Goal: Task Accomplishment & Management: Manage account settings

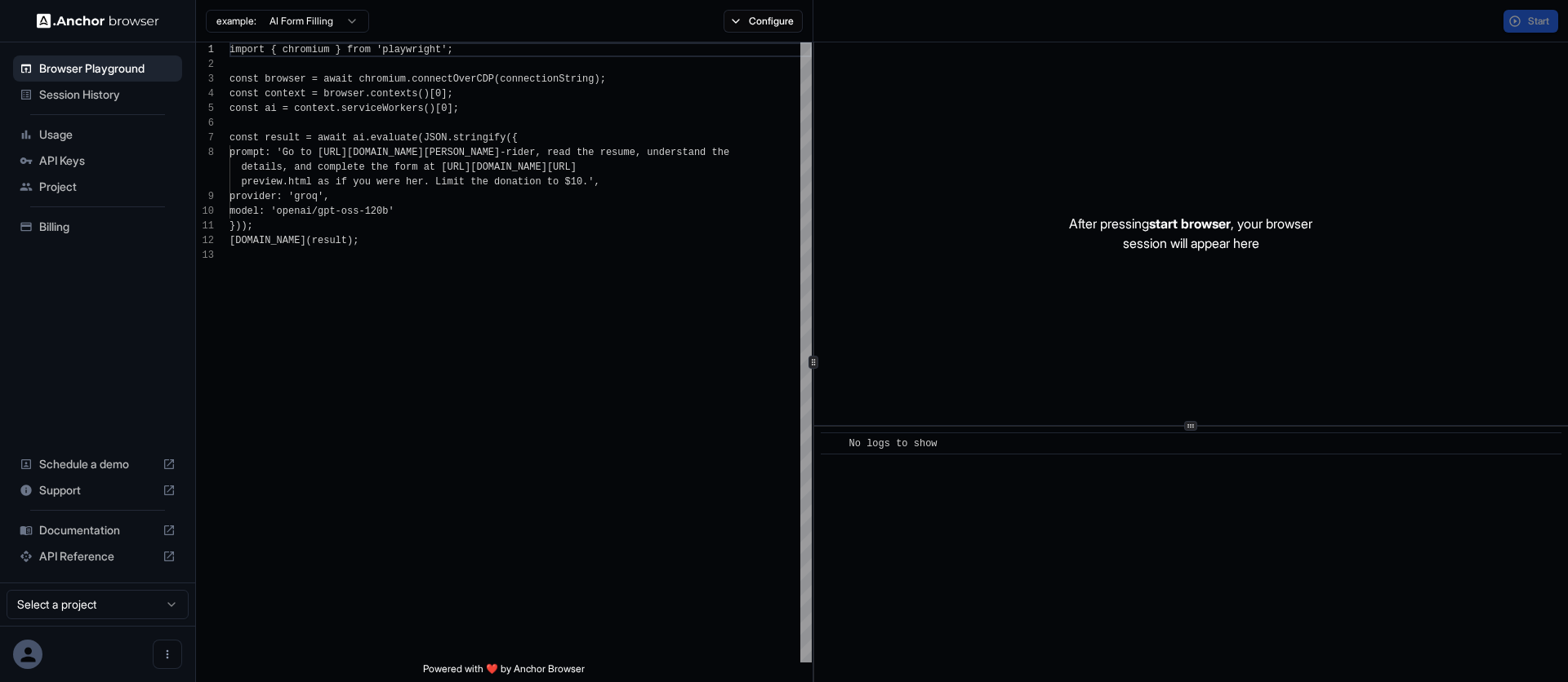
scroll to position [118, 0]
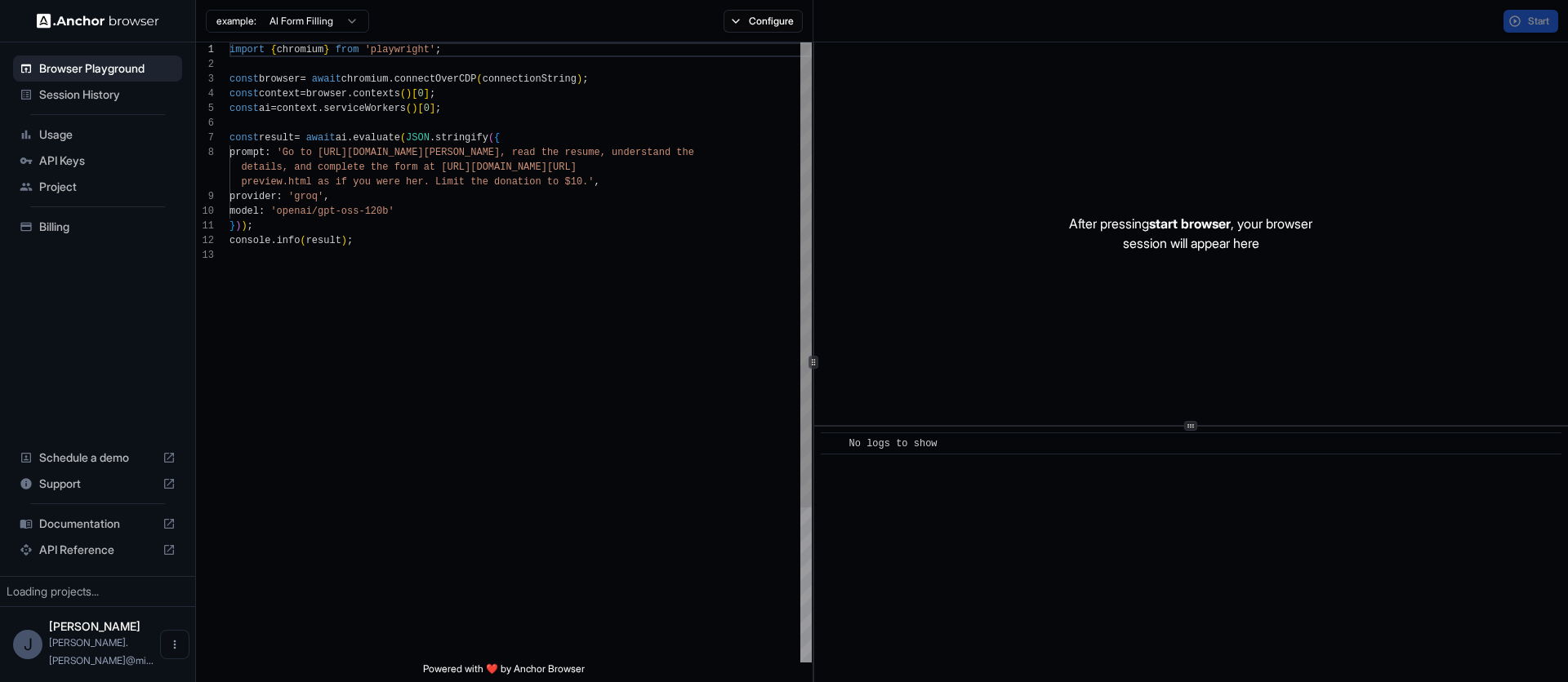
scroll to position [118, 0]
click at [83, 159] on span "API Keys" at bounding box center [108, 160] width 137 height 16
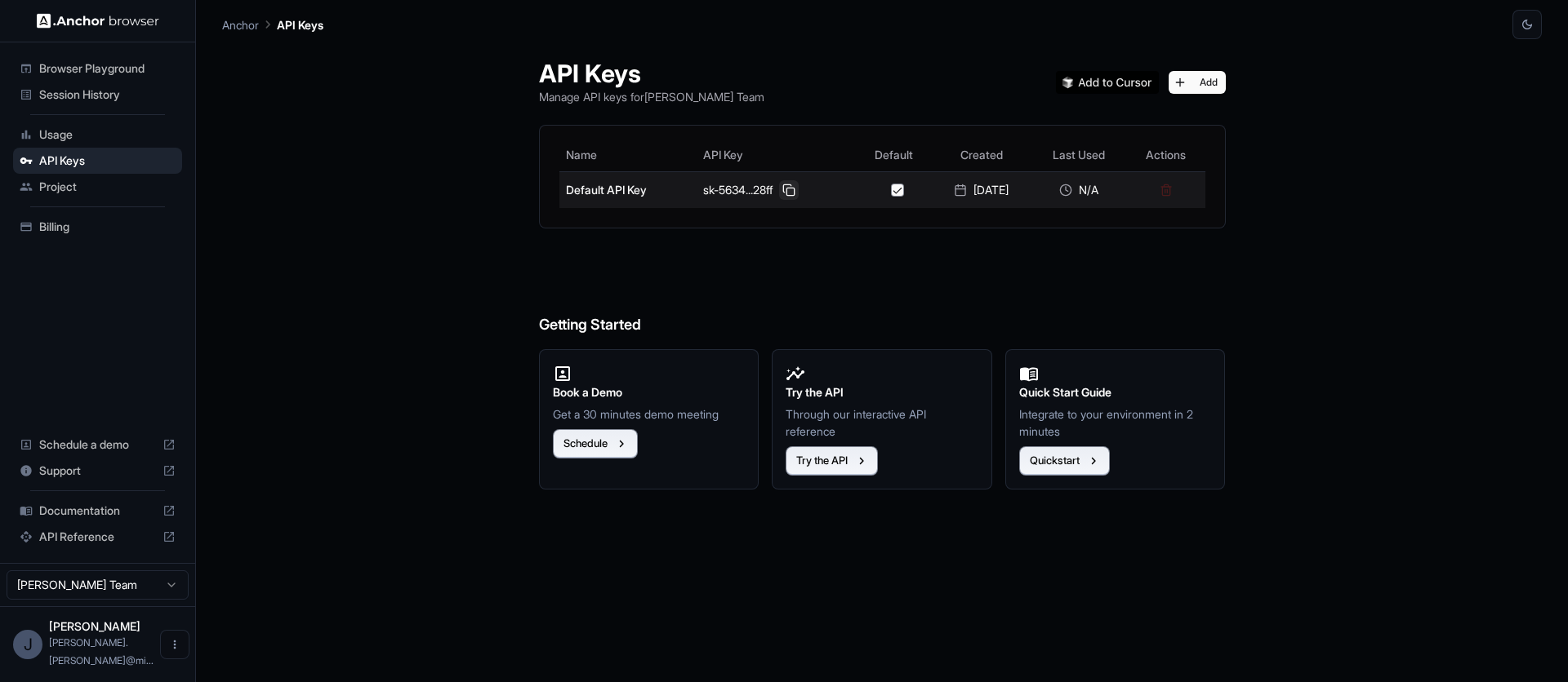
click at [784, 192] on button at bounding box center [788, 190] width 20 height 20
